Goal: Transaction & Acquisition: Purchase product/service

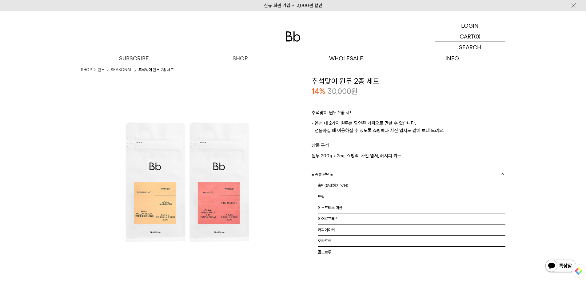
click at [332, 169] on span "= 종류 선택 =" at bounding box center [321, 174] width 21 height 11
click at [328, 185] on li "홀빈(분쇄하지 않음)" at bounding box center [412, 185] width 188 height 11
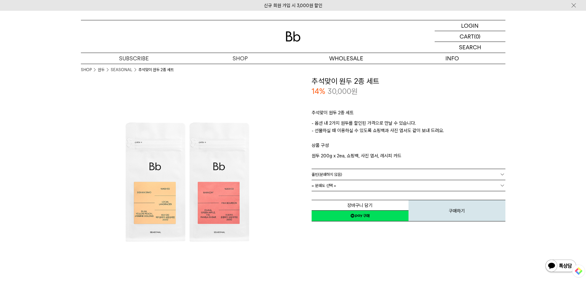
click at [333, 187] on span "= 분쇄도 선택 =" at bounding box center [323, 185] width 25 height 11
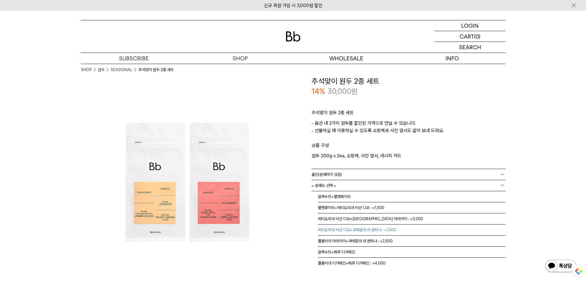
click at [350, 227] on li "에티오피아 비샨 디모+과테말라 라 몬타냐 : +1,500" at bounding box center [412, 229] width 188 height 11
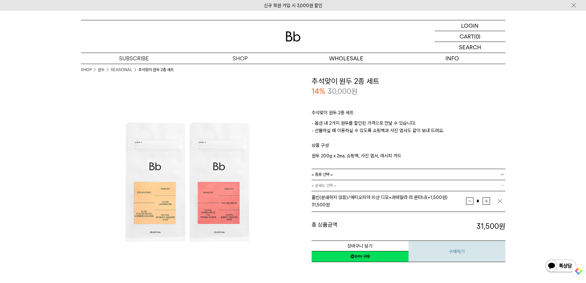
click at [444, 246] on button "구매하기" at bounding box center [456, 251] width 97 height 22
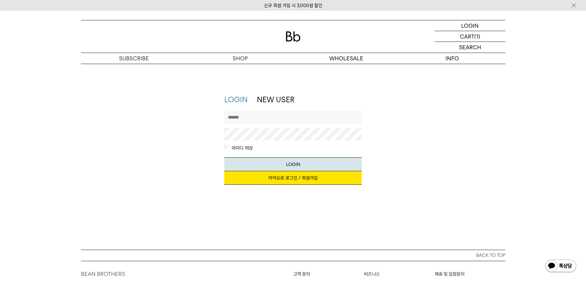
click at [279, 119] on input "text" at bounding box center [292, 117] width 137 height 12
drag, startPoint x: 419, startPoint y: 133, endPoint x: 402, endPoint y: 154, distance: 26.7
click at [419, 134] on div "LOGIN NEW USER 지금 가입하시면 3,000원 쿠폰과 매월 회원 전용 커피 혜택을 드려요. 카카오로 로그인 / 회원가입 아이디로 로그…" at bounding box center [293, 142] width 430 height 96
click at [295, 178] on link "카카오로 로그인 / 회원가입" at bounding box center [292, 178] width 137 height 14
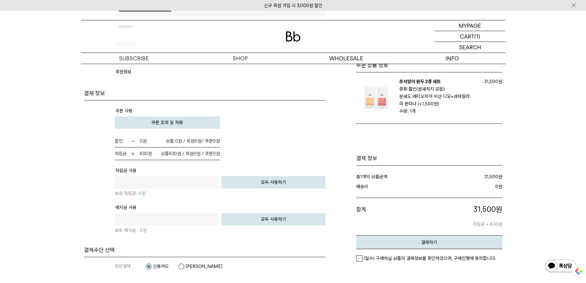
scroll to position [369, 0]
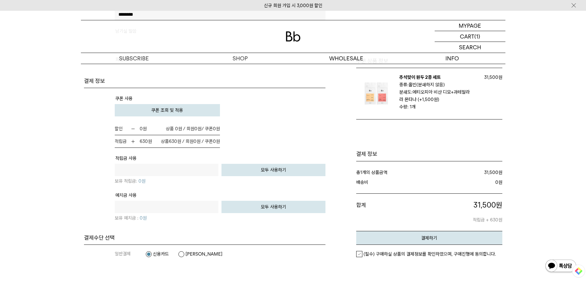
click at [259, 175] on button "모두 사용하기" at bounding box center [273, 170] width 104 height 12
click at [276, 169] on button "모두 사용하기" at bounding box center [273, 170] width 104 height 12
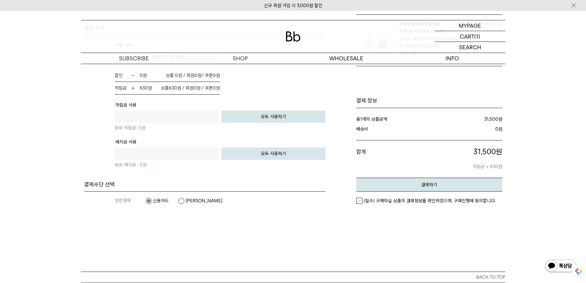
scroll to position [400, 0]
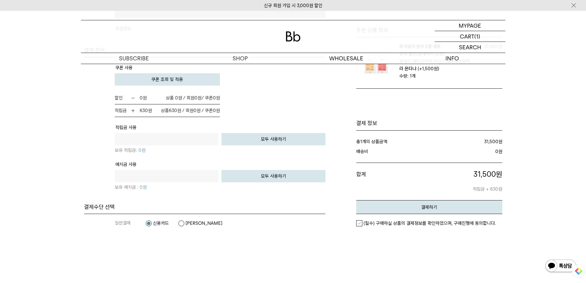
click at [358, 224] on label "(필수) 구매하실 상품의 결제정보를 확인하였으며, 구매진행에 동의합니다." at bounding box center [426, 223] width 140 height 6
click at [426, 200] on button "결제하기" at bounding box center [429, 207] width 146 height 14
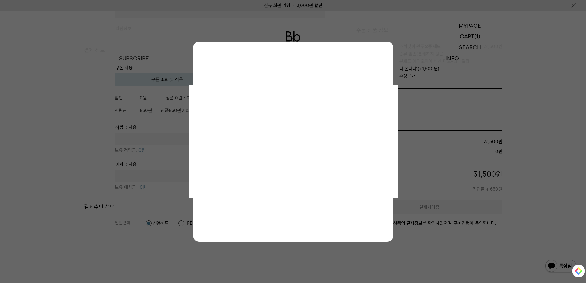
scroll to position [0, 0]
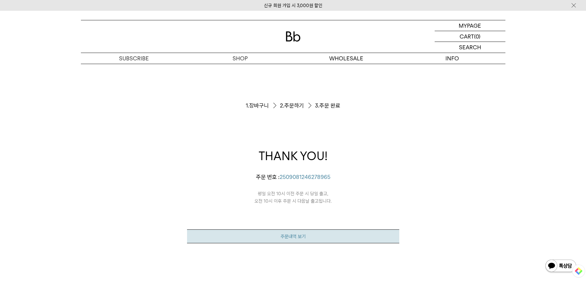
click at [288, 235] on link "주문내역 보기" at bounding box center [293, 236] width 212 height 14
